Goal: Information Seeking & Learning: Learn about a topic

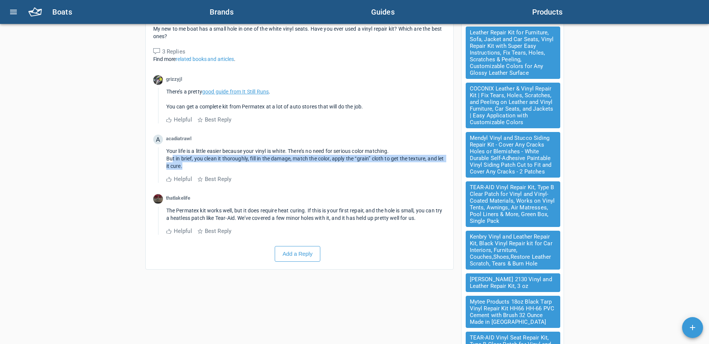
drag, startPoint x: 173, startPoint y: 156, endPoint x: 230, endPoint y: 164, distance: 57.7
click at [230, 164] on div "But in brief, you clean it thoroughly, fill in the damage, match the color, app…" at bounding box center [306, 162] width 280 height 15
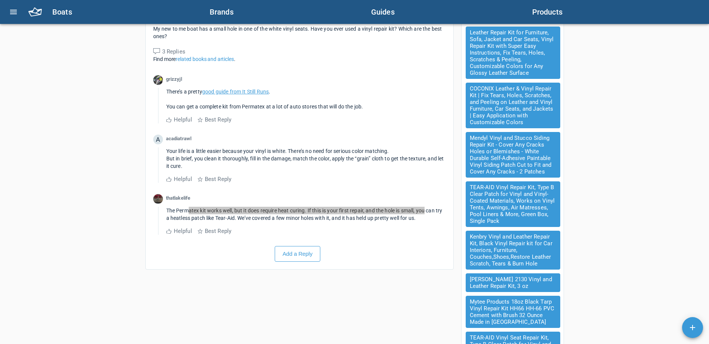
drag, startPoint x: 189, startPoint y: 210, endPoint x: 427, endPoint y: 216, distance: 238.2
click at [427, 215] on div "The Permatex kit works well, but it does require heat curing. If this is your f…" at bounding box center [306, 214] width 280 height 15
click at [427, 217] on div "The Permatex kit works well, but it does require heat curing. If this is your f…" at bounding box center [306, 214] width 280 height 15
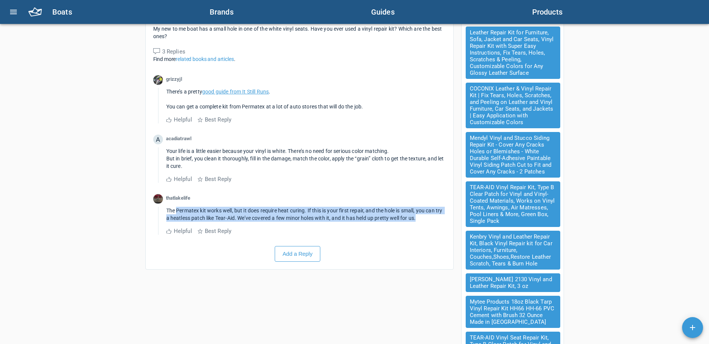
drag, startPoint x: 425, startPoint y: 219, endPoint x: 176, endPoint y: 212, distance: 248.3
click at [176, 212] on div "The Permatex kit works well, but it does require heat curing. If this is your f…" at bounding box center [306, 214] width 280 height 15
click at [176, 212] on span "The Permatex kit works well, but it does require heat curing. If this is your f…" at bounding box center [304, 213] width 277 height 13
drag, startPoint x: 176, startPoint y: 212, endPoint x: 442, endPoint y: 218, distance: 265.5
click at [442, 218] on div "The Permatex kit works well, but it does require heat curing. If this is your f…" at bounding box center [306, 214] width 280 height 15
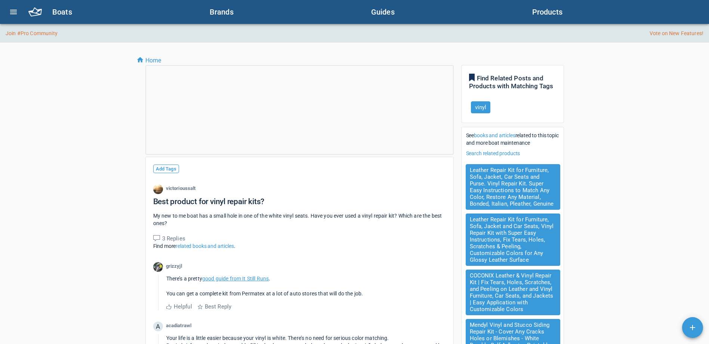
drag, startPoint x: 126, startPoint y: 160, endPoint x: 116, endPoint y: 30, distance: 130.1
